Goal: Task Accomplishment & Management: Understand process/instructions

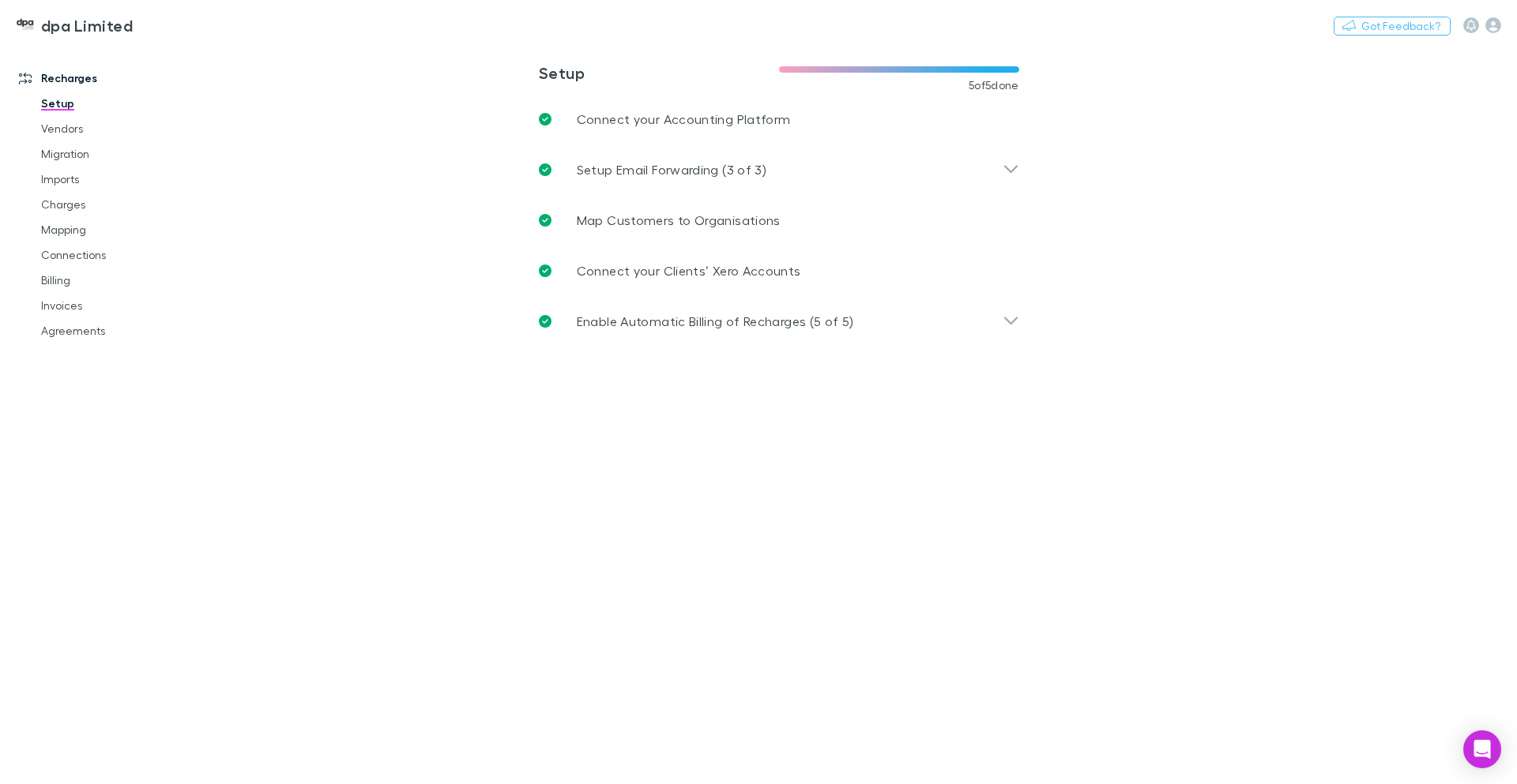
click at [1235, 275] on main "**********" at bounding box center [861, 414] width 1312 height 740
